Goal: Task Accomplishment & Management: Use online tool/utility

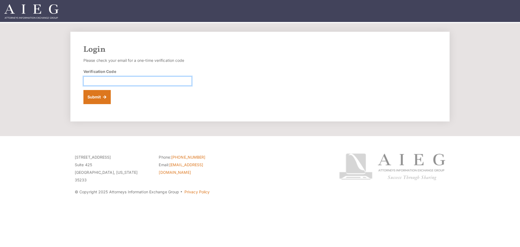
click at [85, 80] on input "Verification Code" at bounding box center [137, 80] width 108 height 9
type input "175556"
click at [97, 95] on button "Submit" at bounding box center [96, 97] width 27 height 14
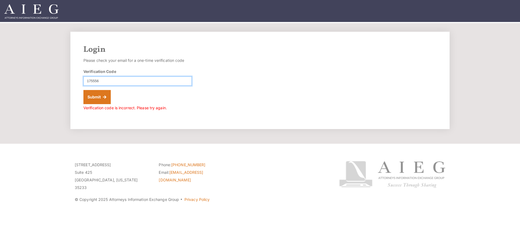
click at [98, 82] on input "175556" at bounding box center [137, 80] width 108 height 9
type input "175566"
click at [98, 100] on button "Submit" at bounding box center [96, 97] width 27 height 14
